Goal: Task Accomplishment & Management: Complete application form

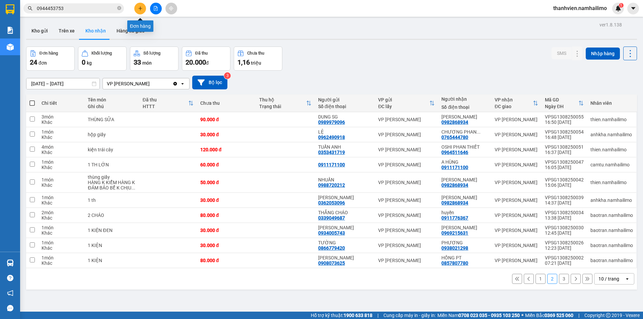
click at [140, 9] on icon "plus" at bounding box center [140, 8] width 0 height 4
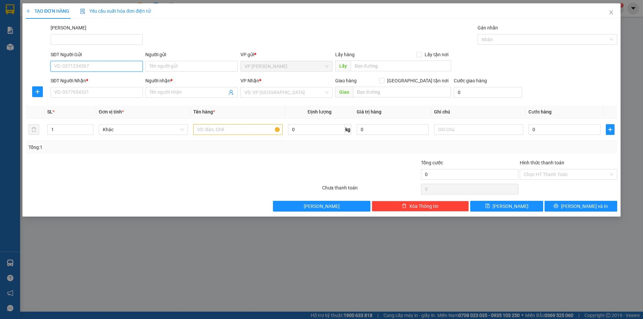
click at [74, 62] on input "SĐT Người Gửi" at bounding box center [97, 66] width 92 height 11
click at [116, 82] on div "0984760870 - CHÚ HÙNG" at bounding box center [97, 79] width 84 height 7
type input "0984760870"
type input "CHÚ HÙNG"
type input "0899453676"
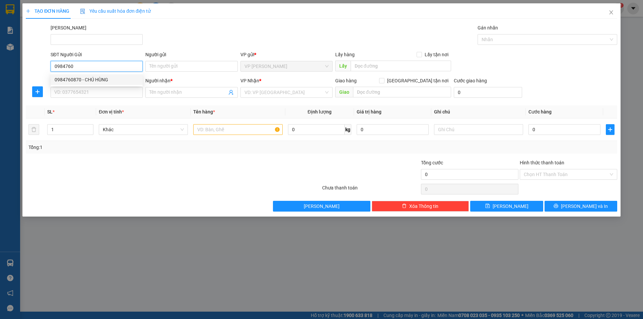
type input "HIẾU"
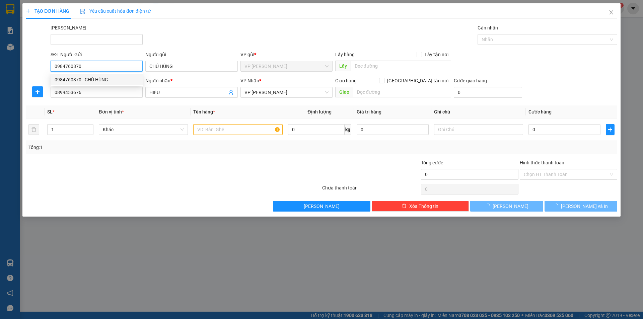
type input "40.000"
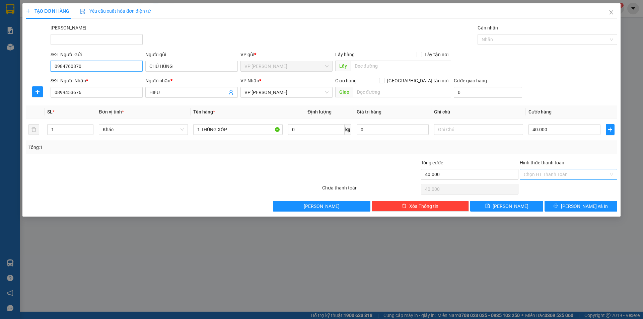
type input "0984760870"
click at [559, 175] on input "Hình thức thanh toán" at bounding box center [566, 174] width 85 height 10
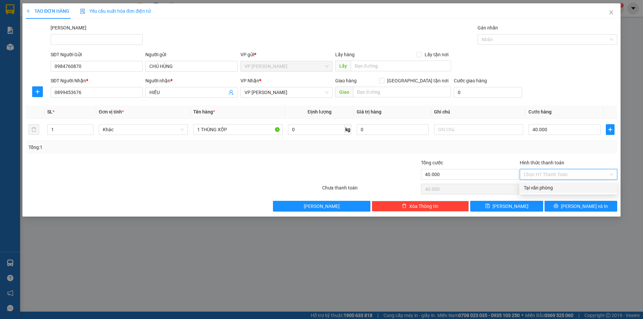
click at [556, 186] on div "Tại văn phòng" at bounding box center [568, 187] width 89 height 7
type input "0"
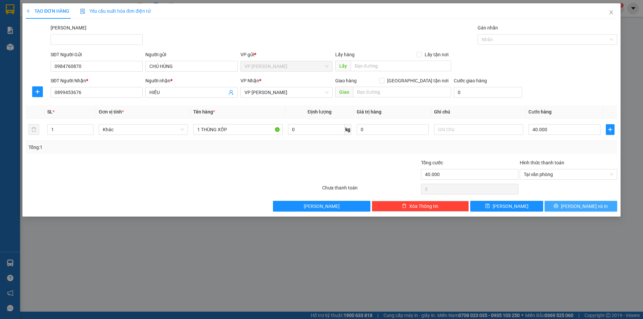
click at [574, 208] on button "[PERSON_NAME] và In" at bounding box center [580, 206] width 73 height 11
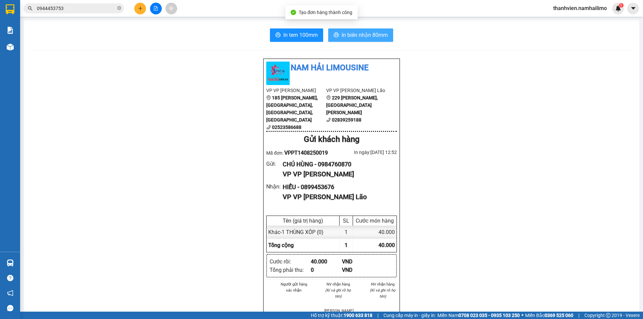
click at [378, 37] on span "In biên nhận 80mm" at bounding box center [364, 35] width 46 height 8
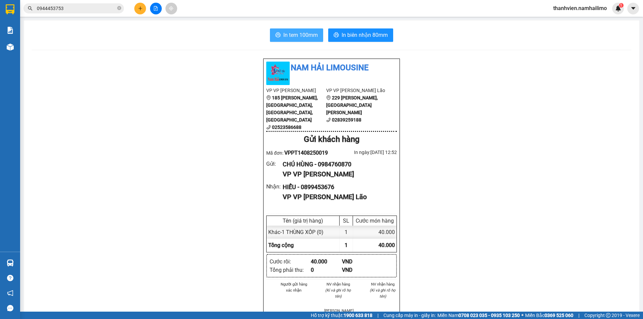
click at [309, 38] on span "In tem 100mm" at bounding box center [300, 35] width 34 height 8
click at [153, 8] on button at bounding box center [156, 9] width 12 height 12
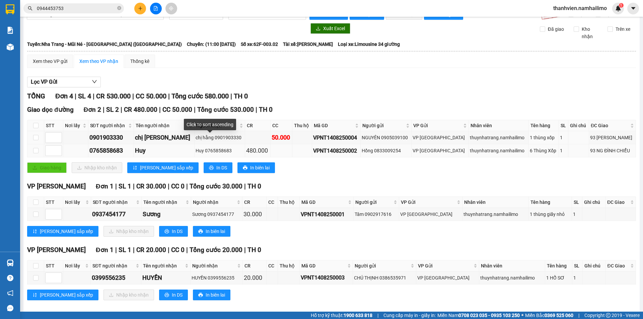
scroll to position [22, 0]
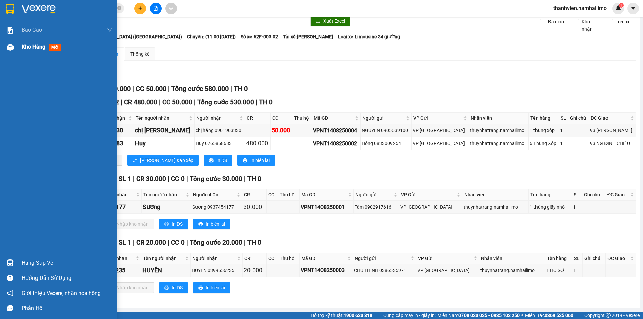
click at [36, 47] on span "Kho hàng" at bounding box center [33, 47] width 23 height 6
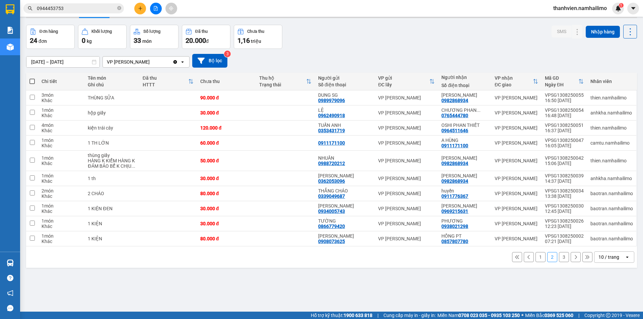
click at [559, 256] on button "3" at bounding box center [564, 257] width 10 height 10
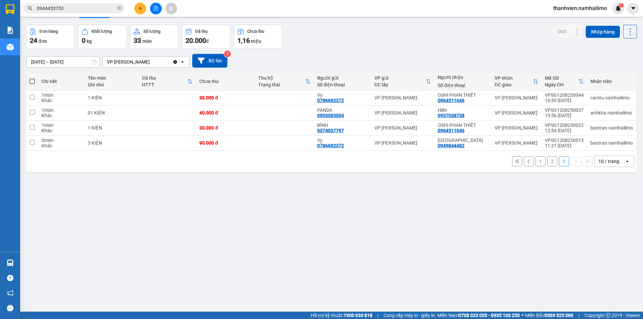
click at [536, 163] on button "1" at bounding box center [540, 161] width 10 height 10
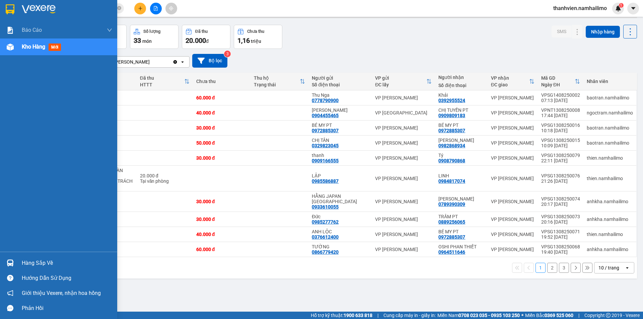
click at [9, 46] on img at bounding box center [10, 47] width 7 height 7
click at [39, 48] on span "Kho hàng" at bounding box center [33, 47] width 23 height 6
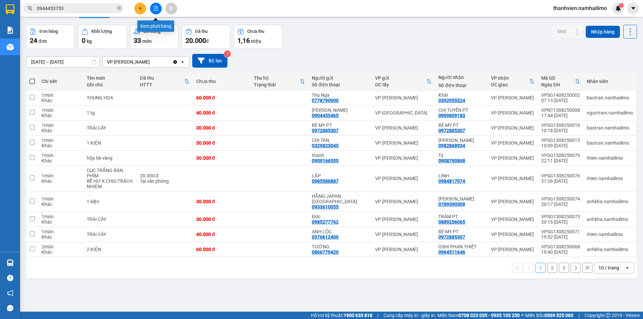
click at [155, 10] on icon "file-add" at bounding box center [155, 8] width 5 height 5
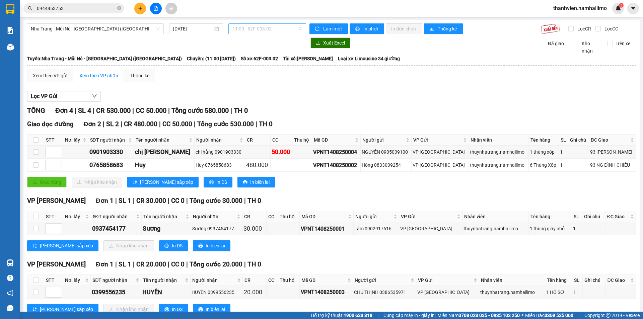
click at [280, 29] on span "11:00 - 62F-003.02" at bounding box center [267, 29] width 70 height 10
click at [292, 28] on span "11:00 - 62F-003.02" at bounding box center [267, 29] width 70 height 10
click at [117, 28] on span "Nha Trang - Mũi Né - [GEOGRAPHIC_DATA] ([GEOGRAPHIC_DATA])" at bounding box center [95, 29] width 129 height 10
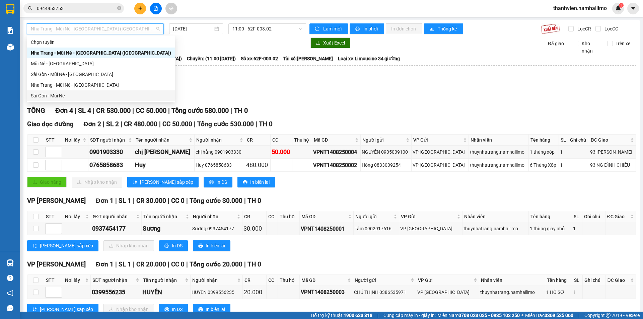
click at [64, 98] on div "Sài Gòn - Mũi Né" at bounding box center [101, 95] width 140 height 7
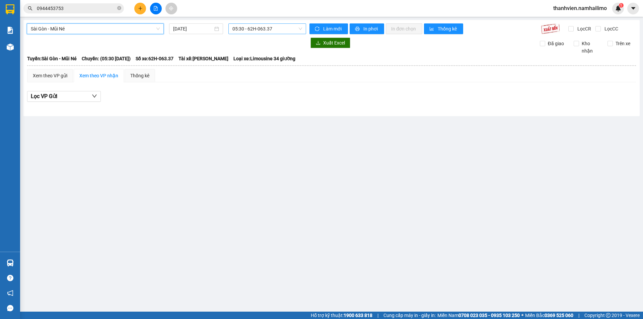
click at [281, 31] on span "05:30 - 62H-063.37" at bounding box center [267, 29] width 70 height 10
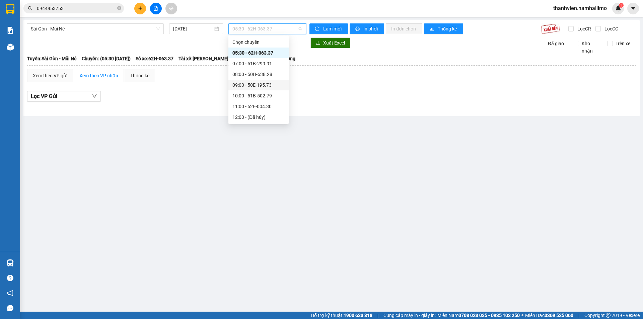
click at [261, 84] on div "09:00 - 50E-195.73" at bounding box center [258, 84] width 52 height 7
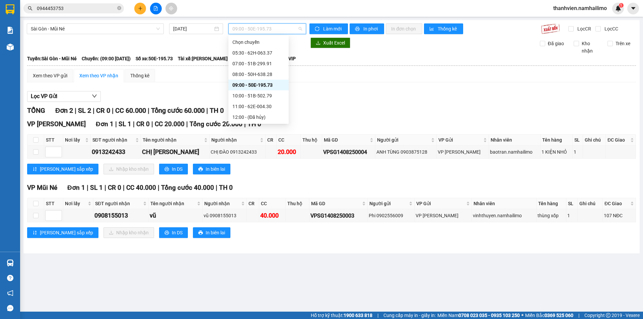
click at [273, 27] on span "09:00 - 50E-195.73" at bounding box center [267, 29] width 70 height 10
click at [258, 73] on div "08:00 - 50H-638.28" at bounding box center [258, 74] width 52 height 7
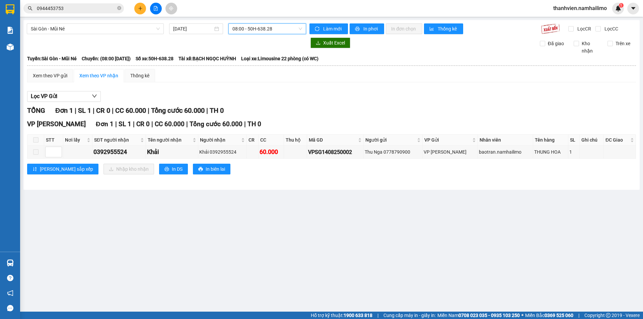
click at [291, 28] on span "08:00 - 50H-638.28" at bounding box center [267, 29] width 70 height 10
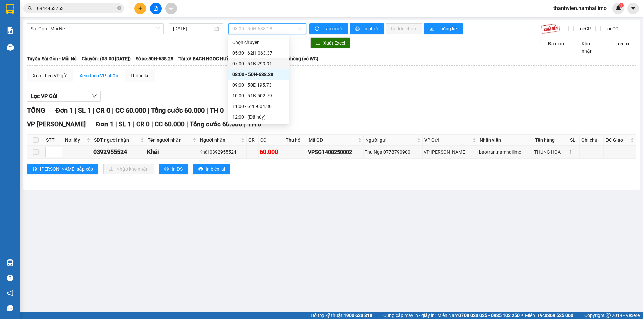
click at [254, 64] on div "07:00 - 51B-299.91" at bounding box center [258, 63] width 52 height 7
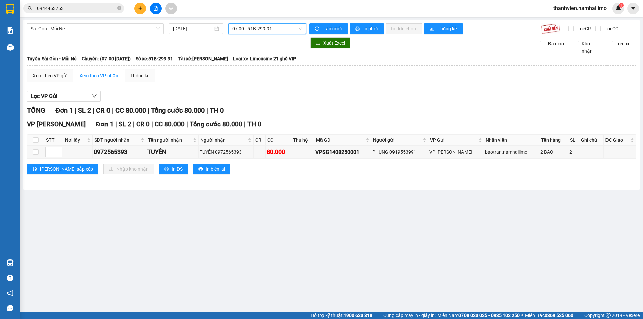
click at [277, 27] on span "07:00 - 51B-299.91" at bounding box center [267, 29] width 70 height 10
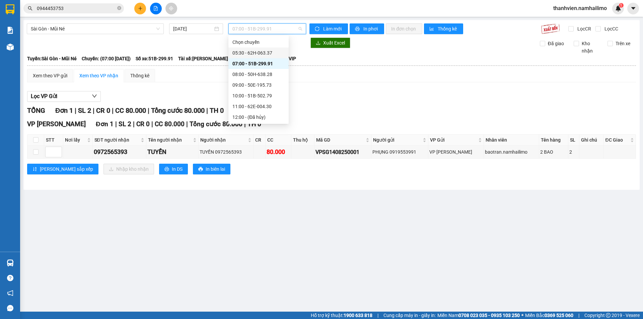
click at [266, 52] on div "05:30 - 62H-063.37" at bounding box center [258, 52] width 52 height 7
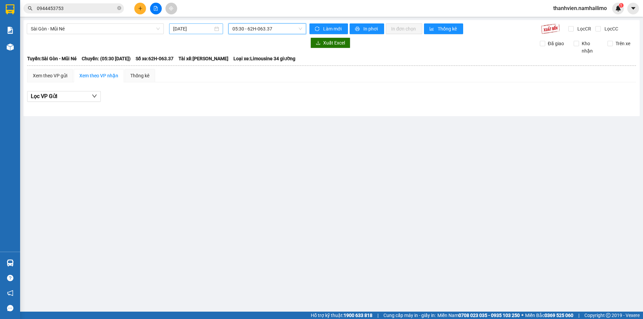
click at [198, 28] on input "[DATE]" at bounding box center [193, 28] width 40 height 7
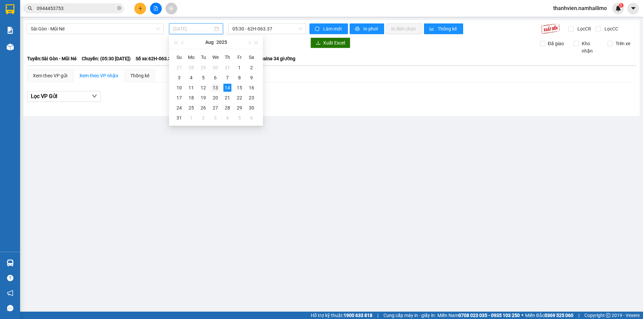
click at [215, 89] on div "13" at bounding box center [215, 88] width 8 height 8
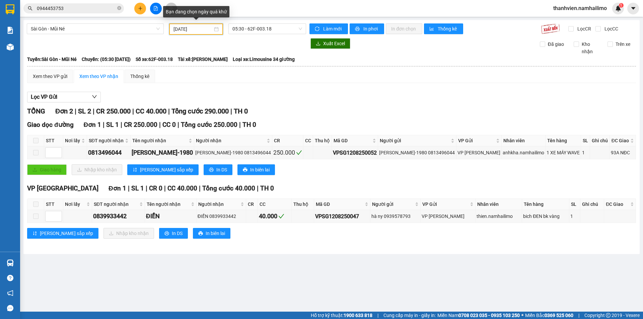
click at [201, 29] on input "[DATE]" at bounding box center [192, 28] width 39 height 7
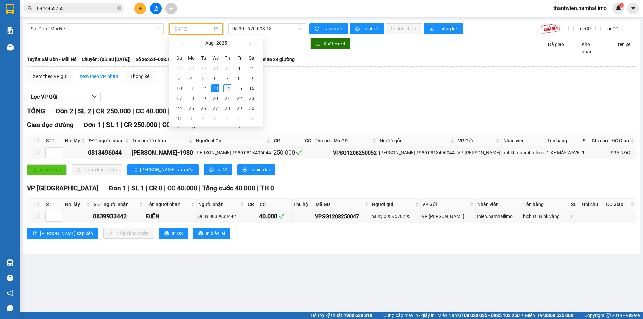
click at [223, 89] on td "14" at bounding box center [227, 88] width 12 height 10
type input "[DATE]"
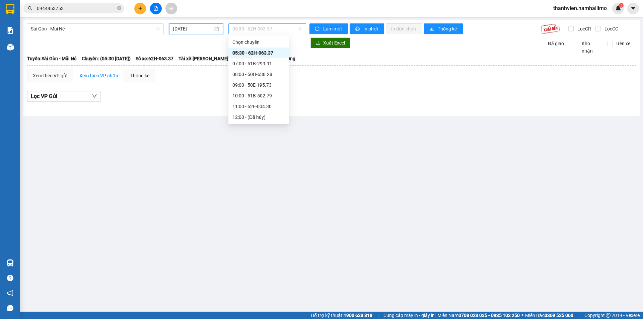
click at [282, 30] on span "05:30 - 62H-063.37" at bounding box center [267, 29] width 70 height 10
click at [255, 64] on div "07:00 - 51B-299.91" at bounding box center [258, 63] width 52 height 7
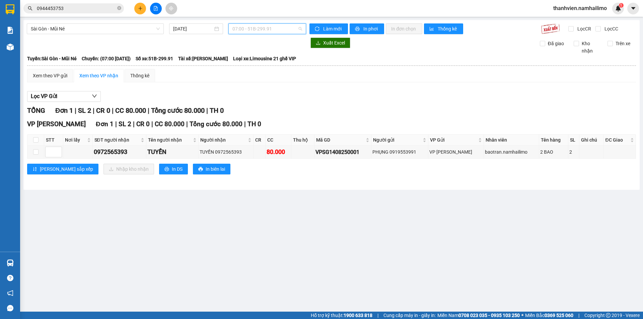
click at [300, 30] on span "07:00 - 51B-299.91" at bounding box center [267, 29] width 70 height 10
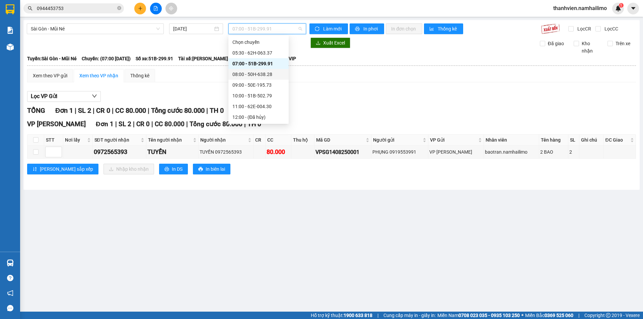
click at [263, 73] on div "08:00 - 50H-638.28" at bounding box center [258, 74] width 52 height 7
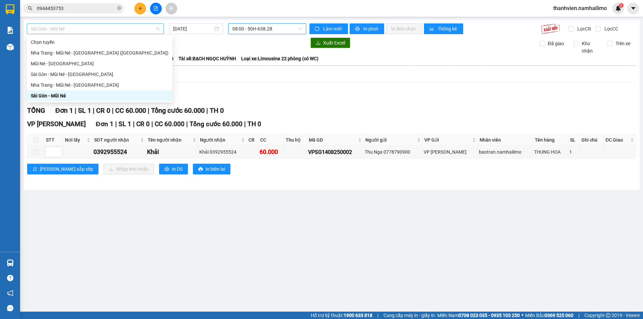
click at [90, 28] on span "Sài Gòn - Mũi Né" at bounding box center [95, 29] width 129 height 10
click at [66, 75] on div "Sài Gòn - Mũi Né - [GEOGRAPHIC_DATA]" at bounding box center [100, 74] width 138 height 7
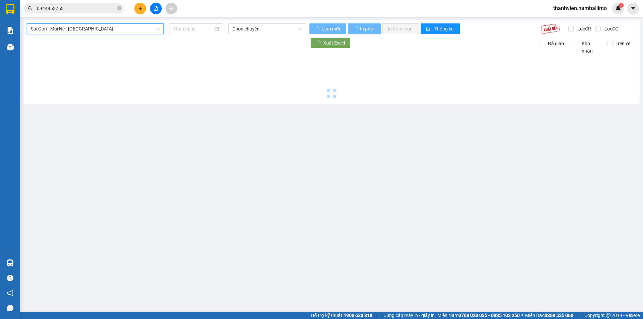
type input "[DATE]"
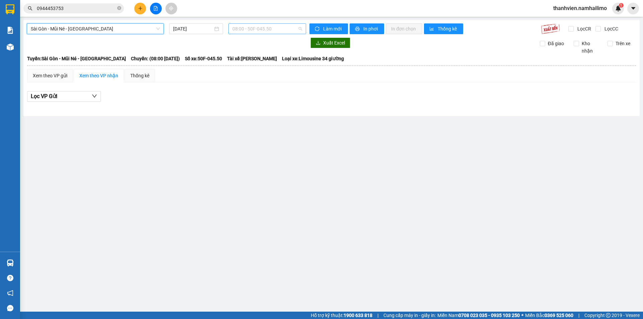
click at [284, 30] on span "08:00 - 50F-045.50" at bounding box center [267, 29] width 70 height 10
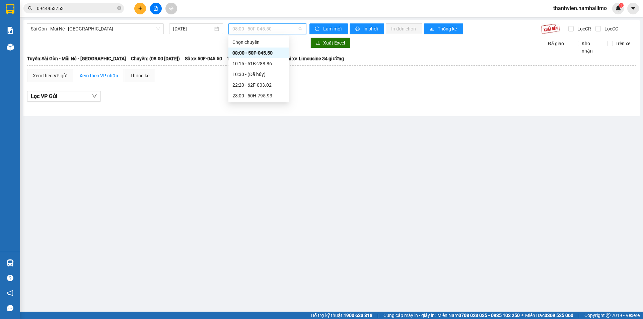
click at [272, 56] on div "08:00 - 50F-045.50" at bounding box center [258, 52] width 52 height 7
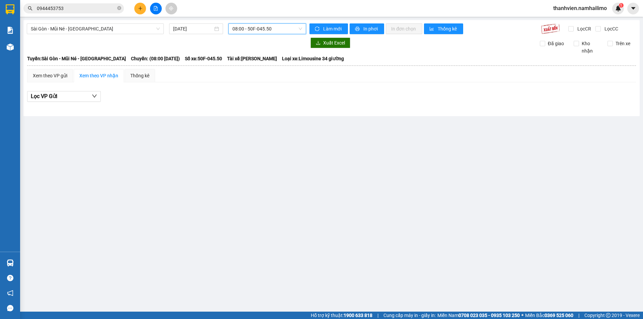
click at [93, 77] on div "Xem theo VP nhận" at bounding box center [98, 75] width 39 height 7
click at [49, 77] on div "Xem theo VP gửi" at bounding box center [50, 75] width 34 height 7
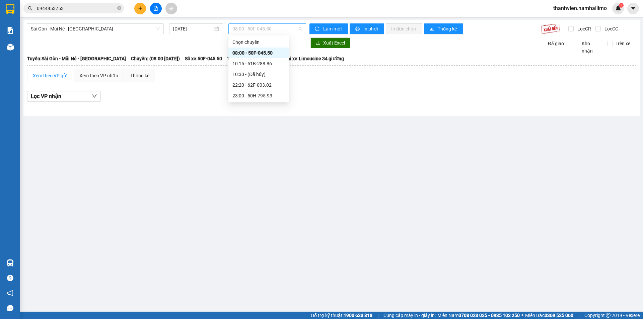
click at [275, 26] on span "08:00 - 50F-045.50" at bounding box center [267, 29] width 70 height 10
click at [266, 64] on div "10:15 - 51B-288.86" at bounding box center [258, 63] width 52 height 7
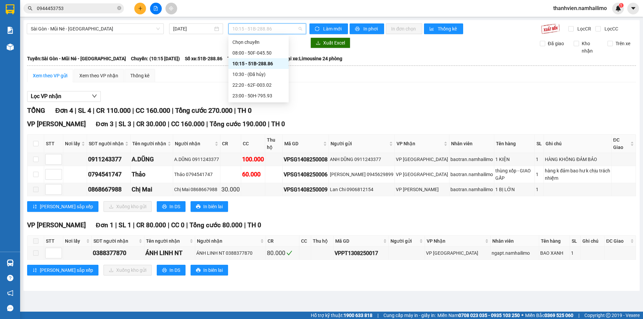
click at [282, 29] on span "10:15 - 51B-288.86" at bounding box center [267, 29] width 70 height 10
click at [262, 55] on div "08:00 - 50F-045.50" at bounding box center [258, 52] width 52 height 7
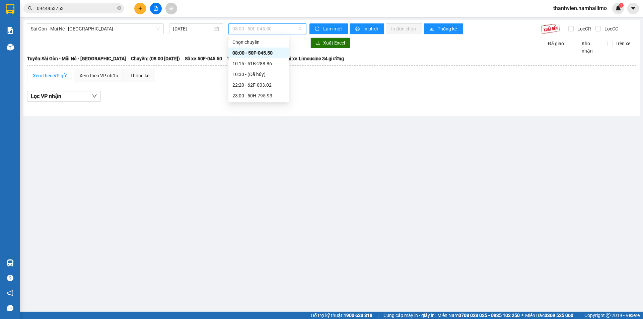
click at [279, 30] on span "08:00 - 50F-045.50" at bounding box center [267, 29] width 70 height 10
click at [103, 31] on span "Sài Gòn - Mũi Né - [GEOGRAPHIC_DATA]" at bounding box center [95, 29] width 129 height 10
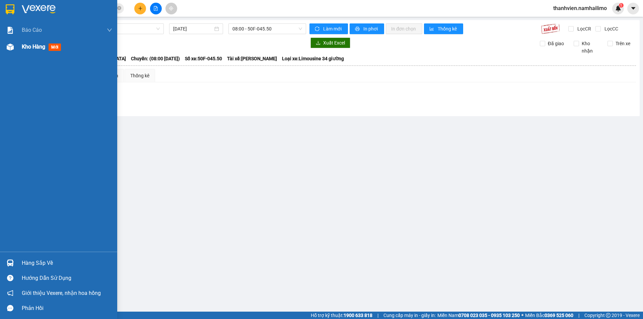
click at [14, 44] on div at bounding box center [10, 47] width 12 height 12
